Goal: Information Seeking & Learning: Learn about a topic

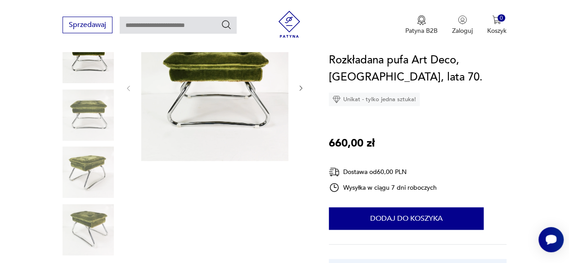
scroll to position [135, 0]
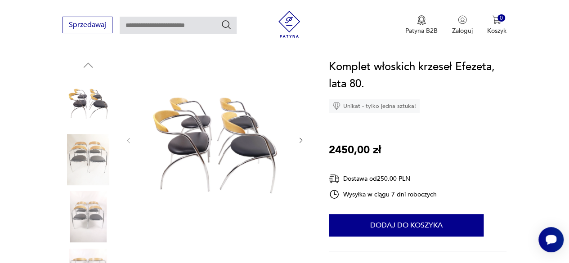
click at [298, 141] on icon "button" at bounding box center [300, 140] width 7 height 7
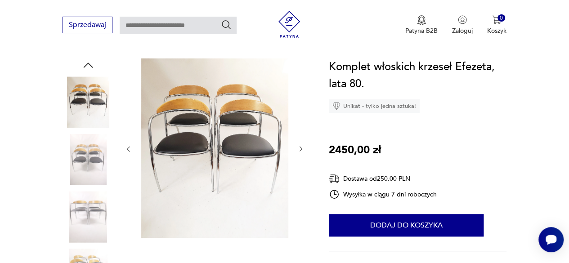
click at [299, 150] on icon "button" at bounding box center [300, 148] width 7 height 7
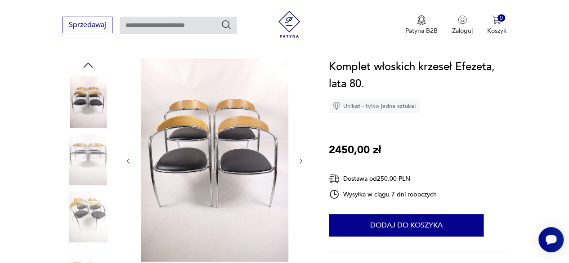
click at [299, 150] on div at bounding box center [215, 160] width 180 height 205
click at [299, 162] on icon "button" at bounding box center [300, 160] width 7 height 7
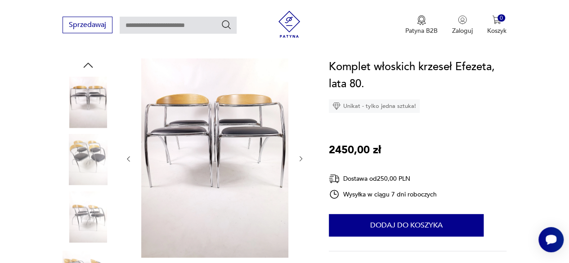
click at [299, 162] on icon "button" at bounding box center [300, 158] width 7 height 7
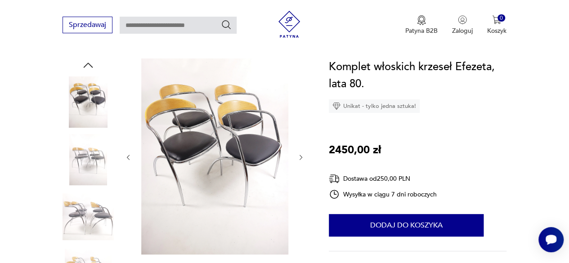
click at [299, 162] on div at bounding box center [215, 157] width 180 height 198
click at [301, 157] on icon "button" at bounding box center [300, 157] width 7 height 7
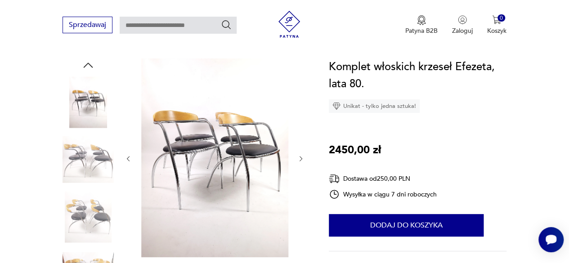
click at [301, 157] on icon "button" at bounding box center [301, 158] width 3 height 5
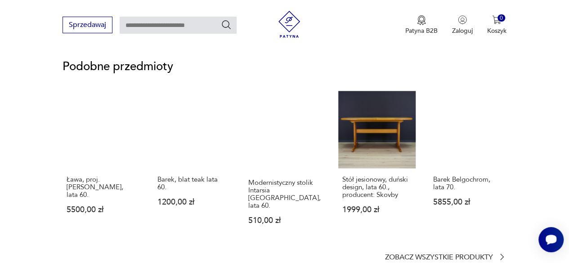
scroll to position [720, 0]
